Goal: Information Seeking & Learning: Learn about a topic

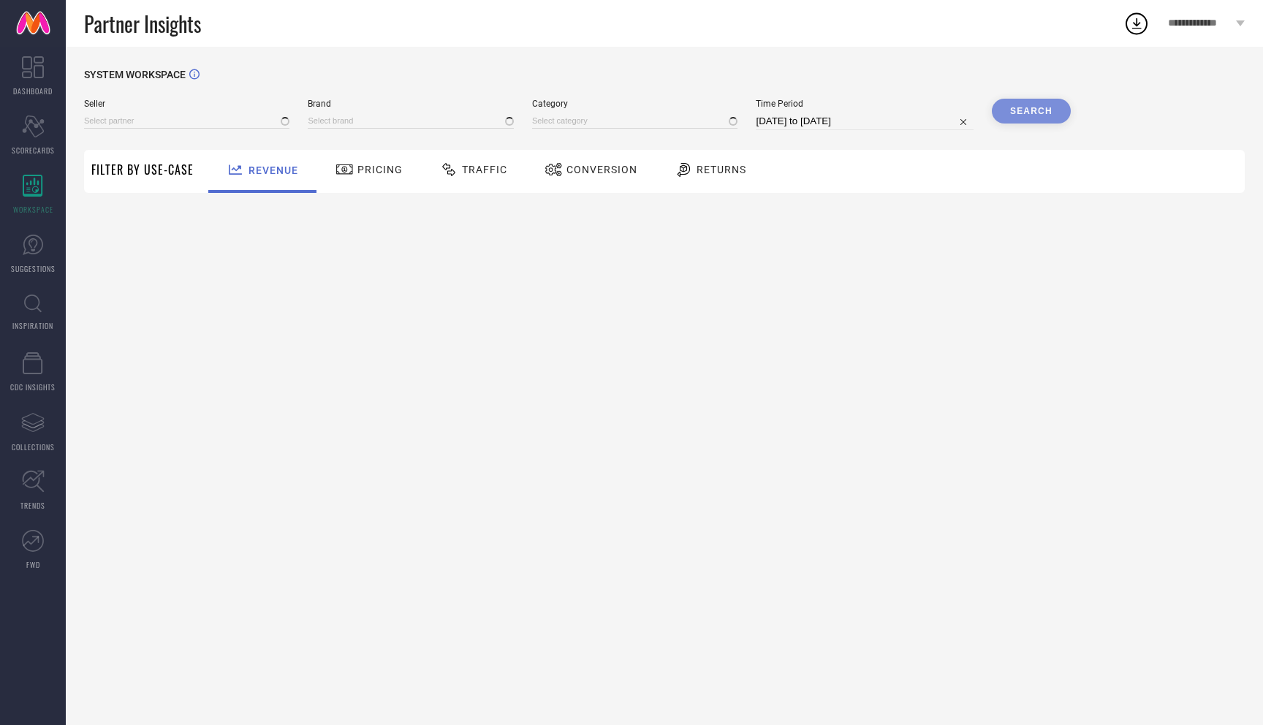
type input "All"
type input "1 STOP FASHION"
type input "All"
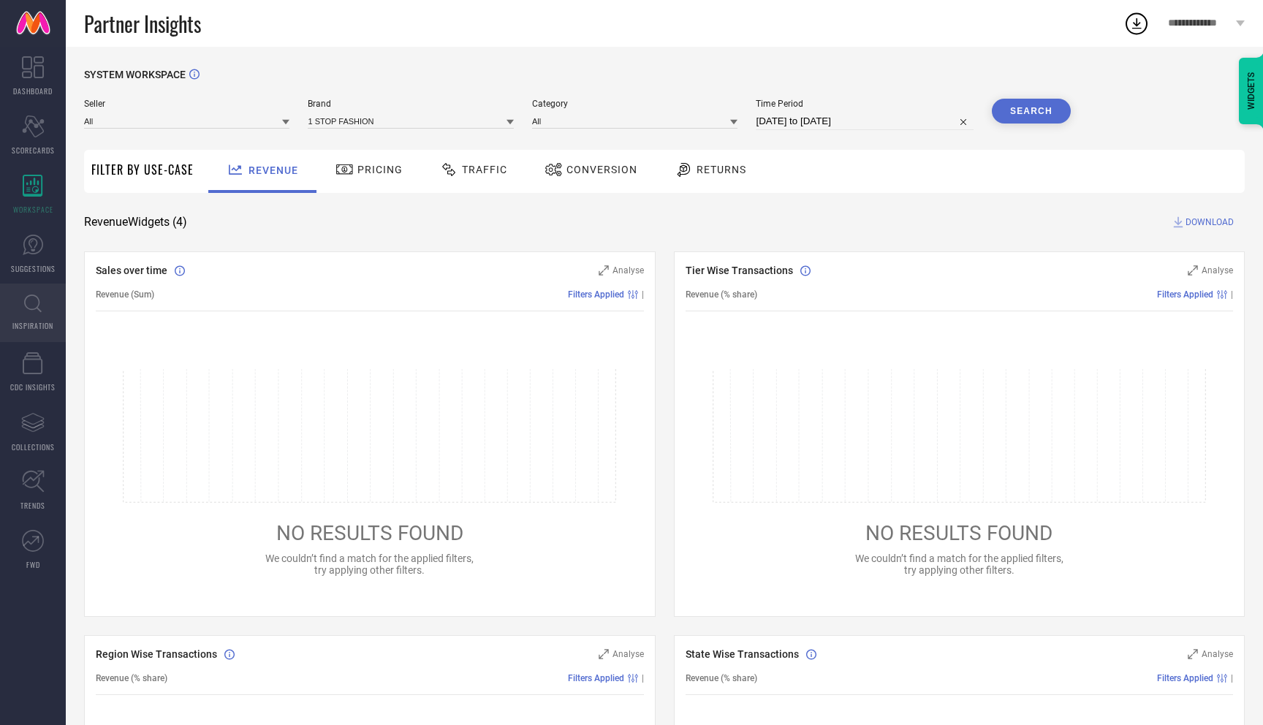
click at [34, 309] on icon at bounding box center [33, 304] width 18 height 18
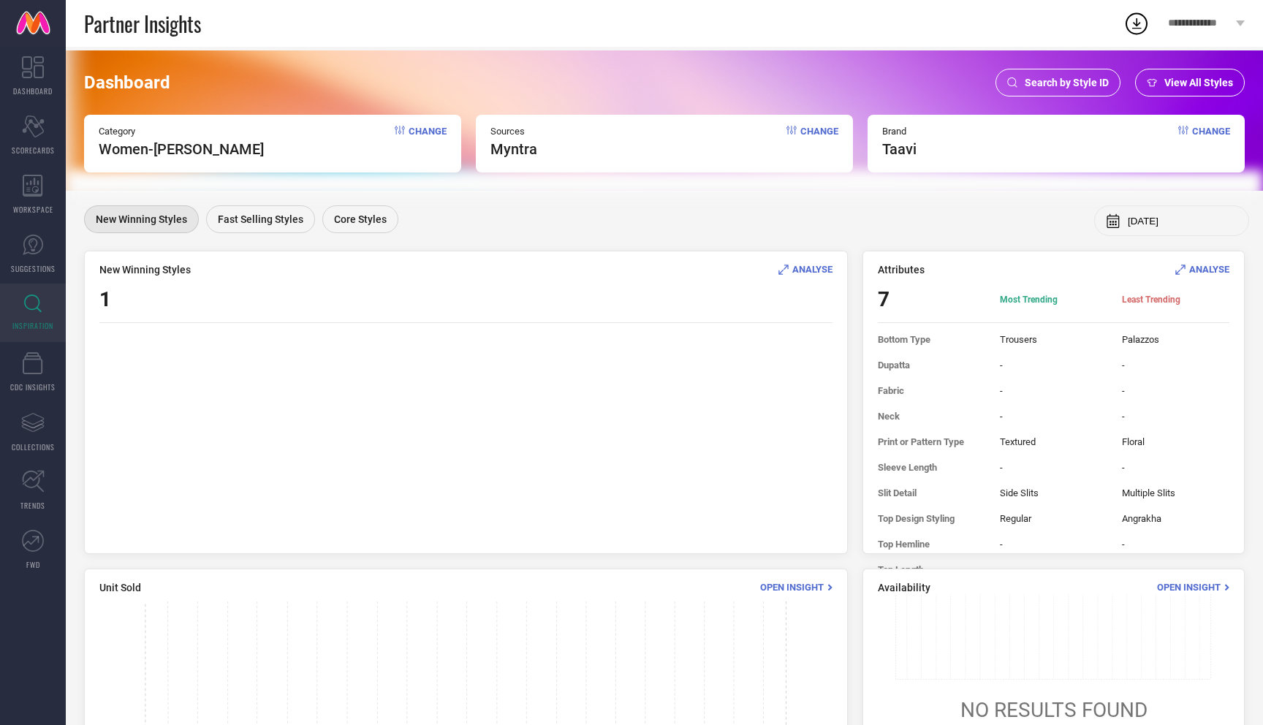
click at [143, 365] on div at bounding box center [465, 436] width 733 height 205
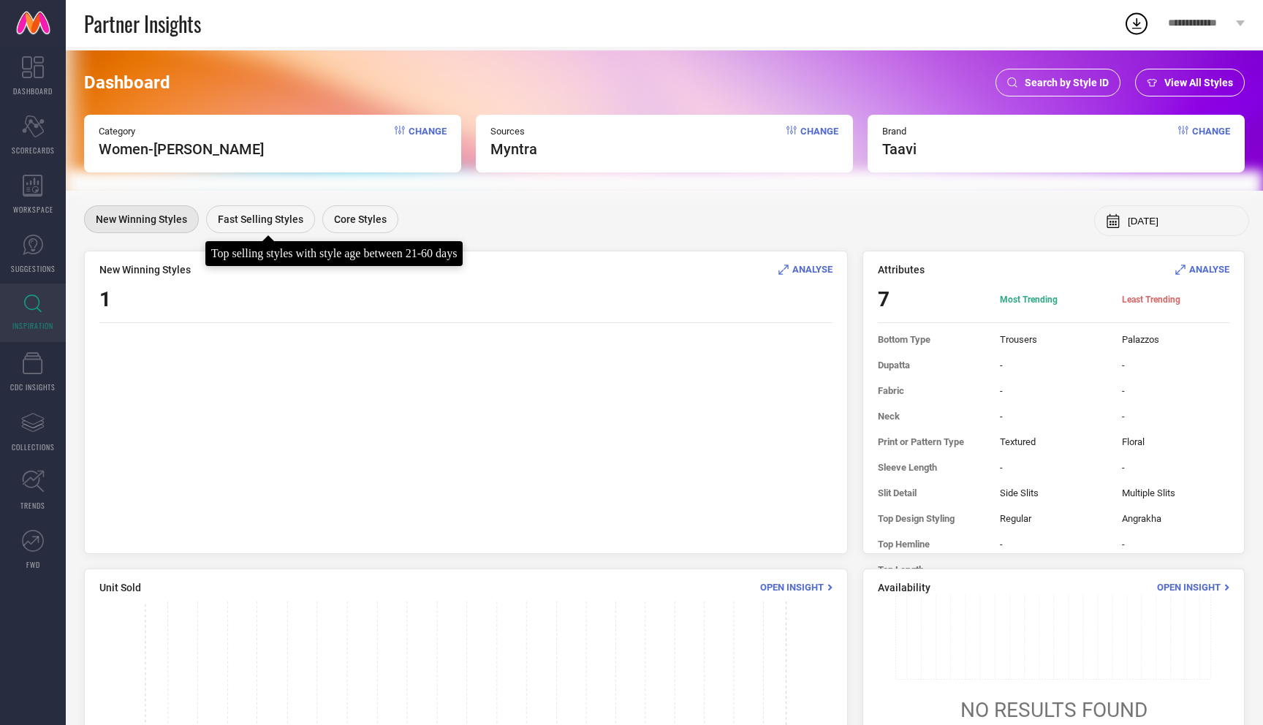
click at [273, 219] on span "Fast Selling Styles" at bounding box center [261, 219] width 86 height 12
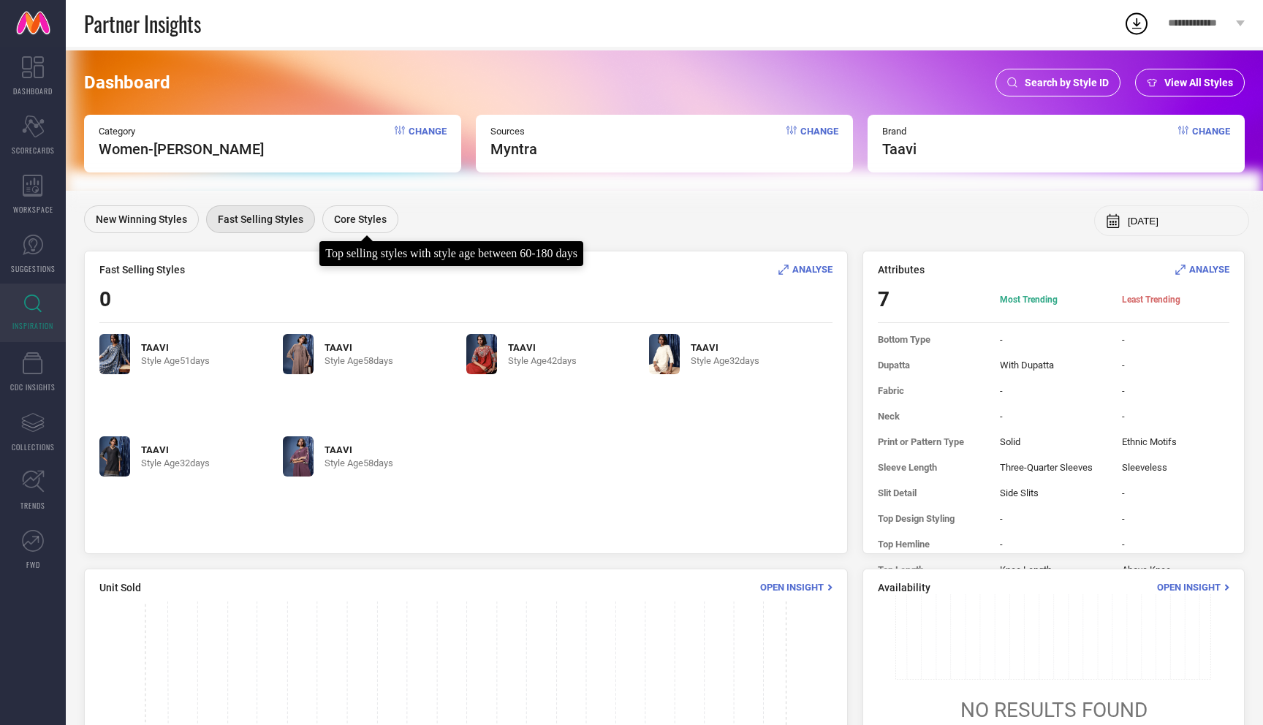
click at [349, 219] on span "Core Styles" at bounding box center [360, 219] width 53 height 12
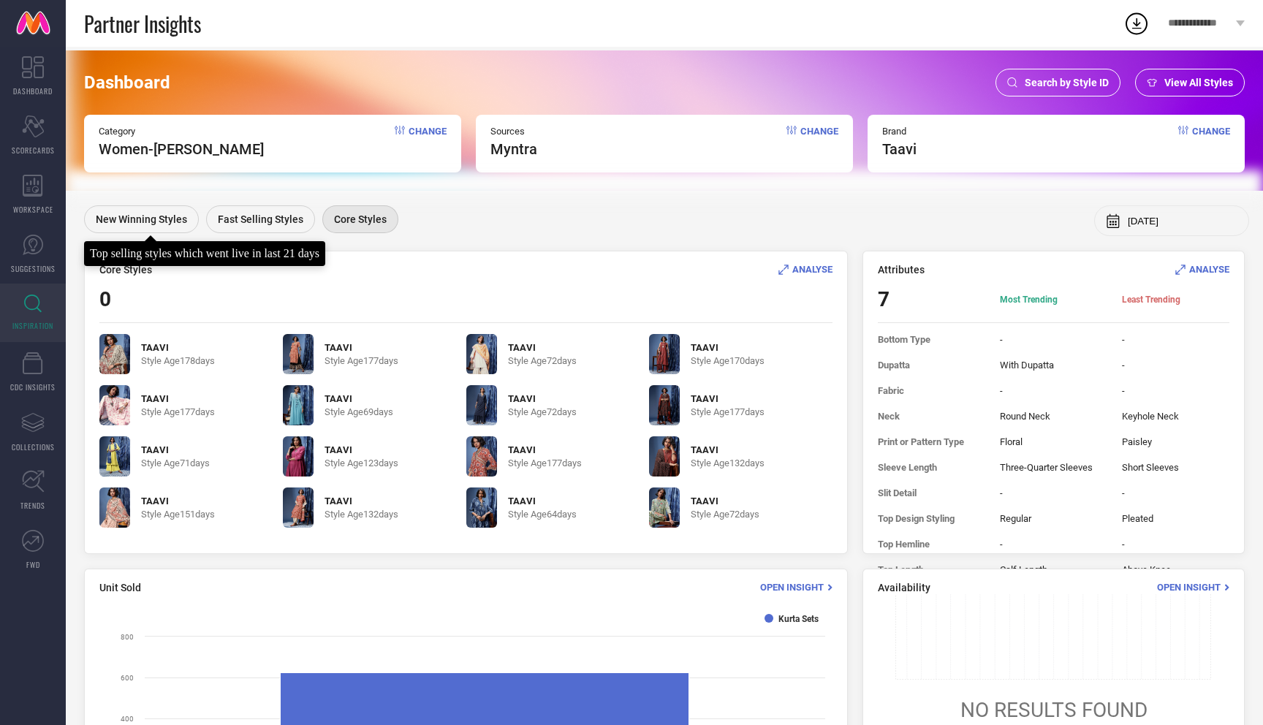
click at [136, 210] on div "New Winning Styles" at bounding box center [141, 219] width 115 height 28
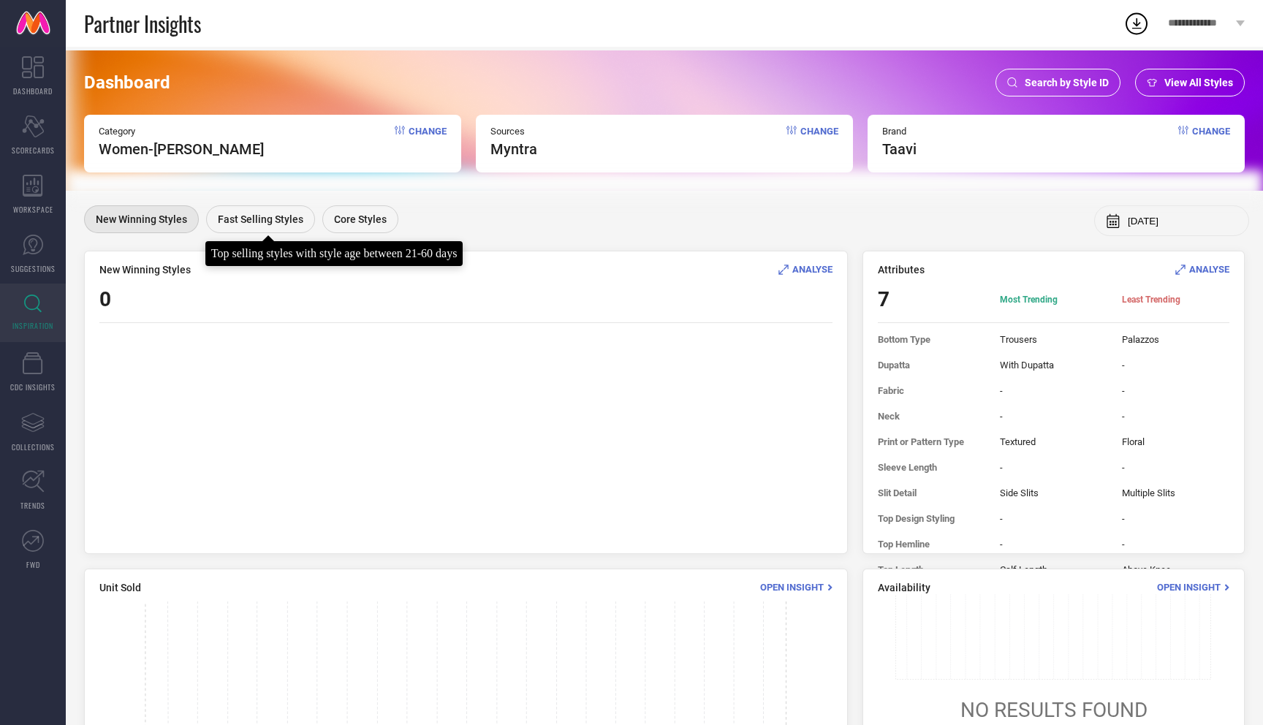
click at [211, 213] on div "Fast Selling Styles" at bounding box center [260, 219] width 109 height 28
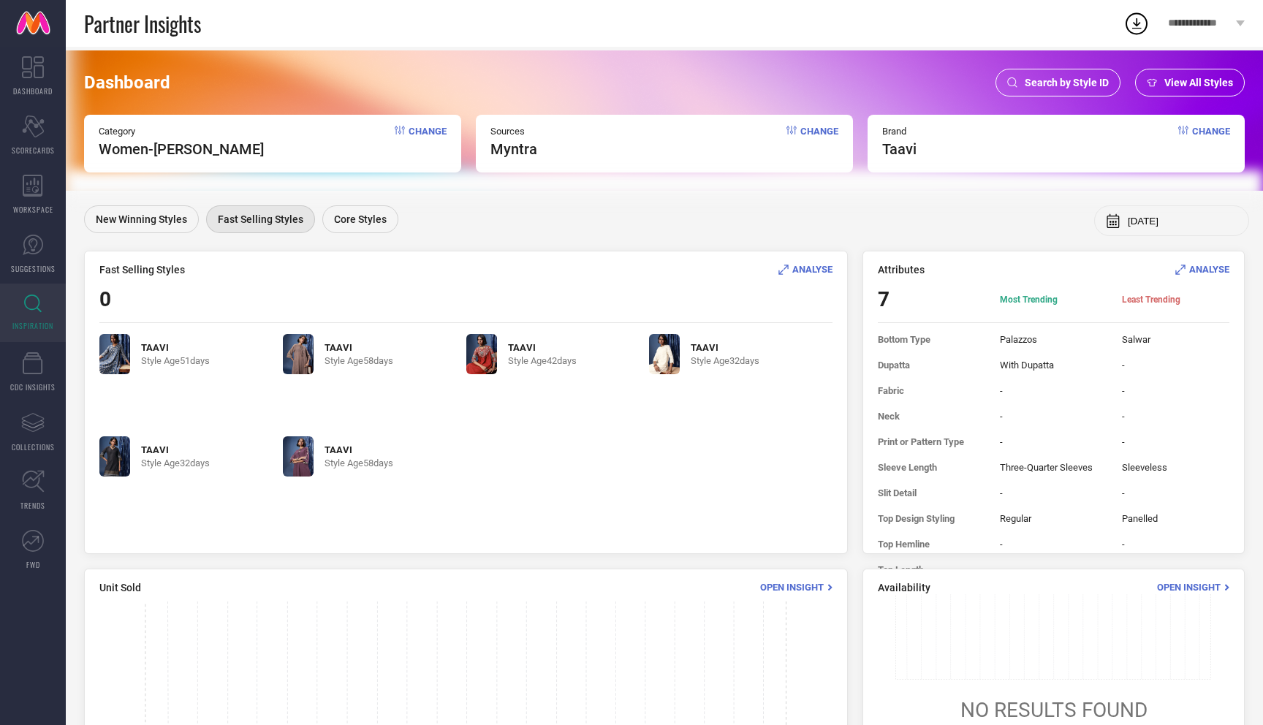
click at [121, 468] on img at bounding box center [114, 456] width 31 height 40
click at [805, 264] on span "ANALYSE" at bounding box center [812, 269] width 40 height 11
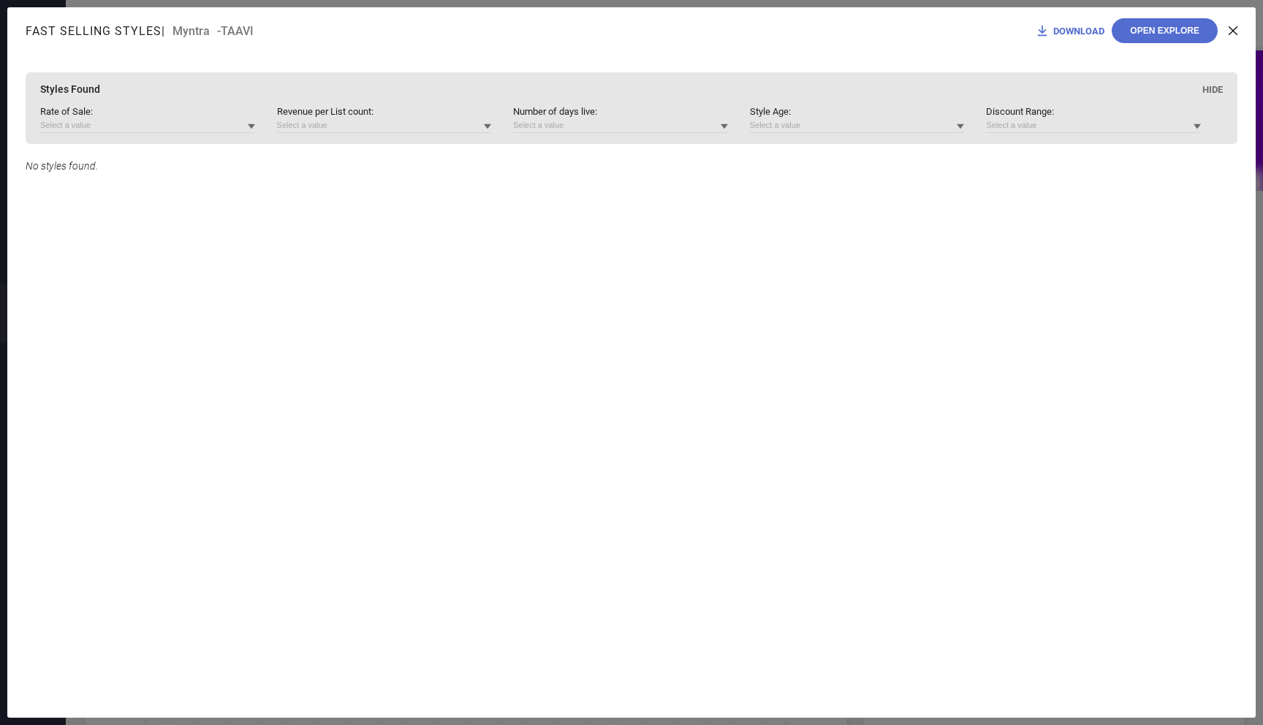
click at [1240, 34] on div "Fast Selling Styles | Myntra - TAAVI DOWNLOAD Open Explore" at bounding box center [631, 30] width 1248 height 47
click at [1234, 34] on icon at bounding box center [1233, 30] width 9 height 9
